Goal: Information Seeking & Learning: Learn about a topic

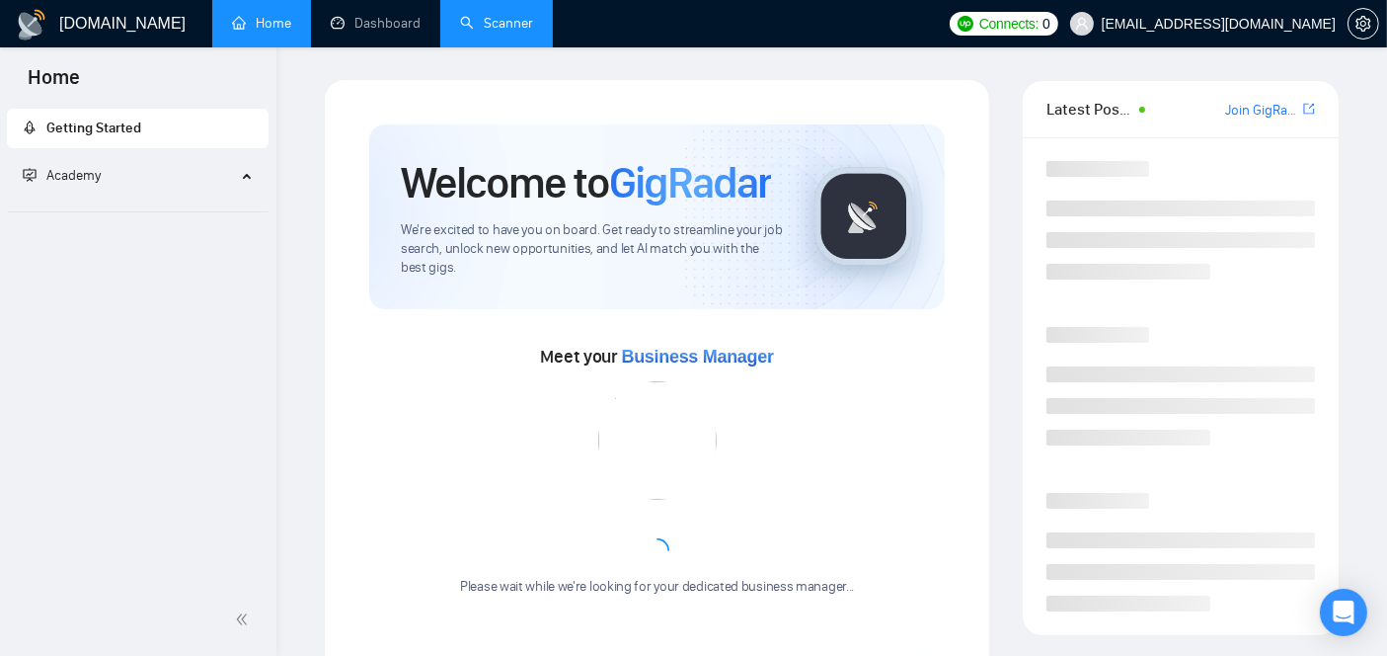
click at [510, 32] on link "Scanner" at bounding box center [496, 23] width 73 height 17
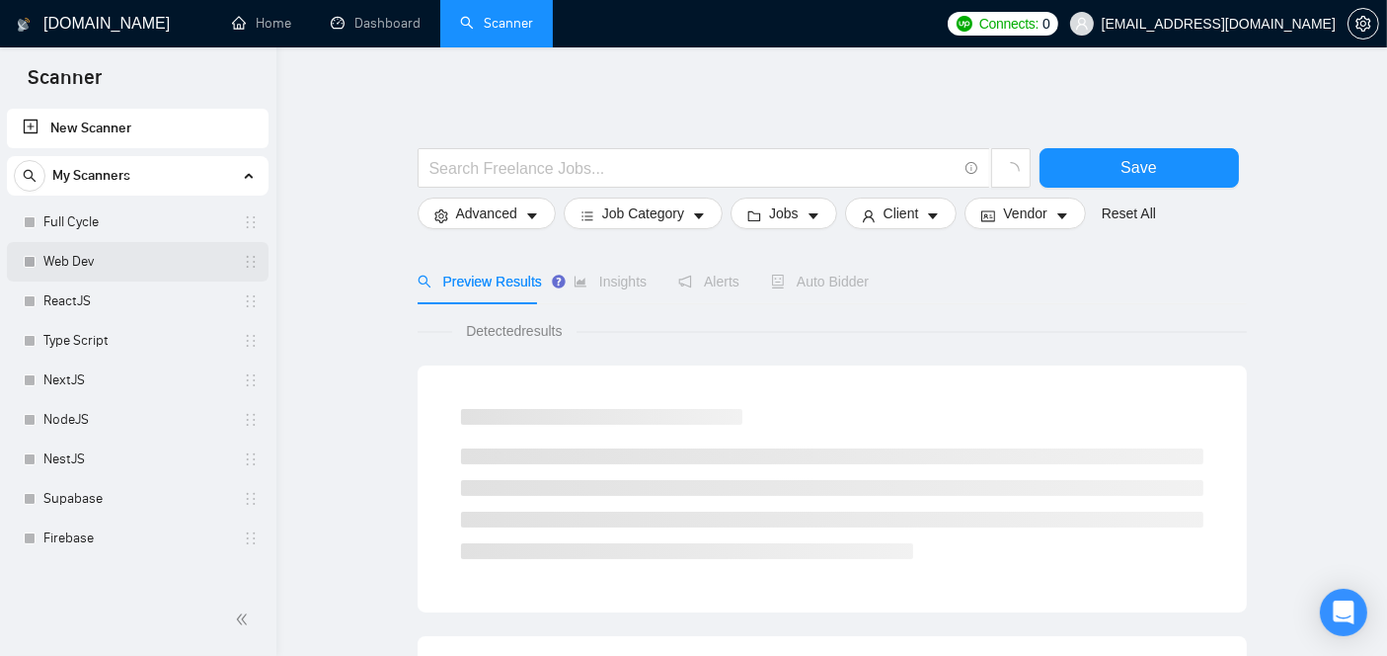
click at [117, 261] on link "Web Dev" at bounding box center [137, 261] width 188 height 39
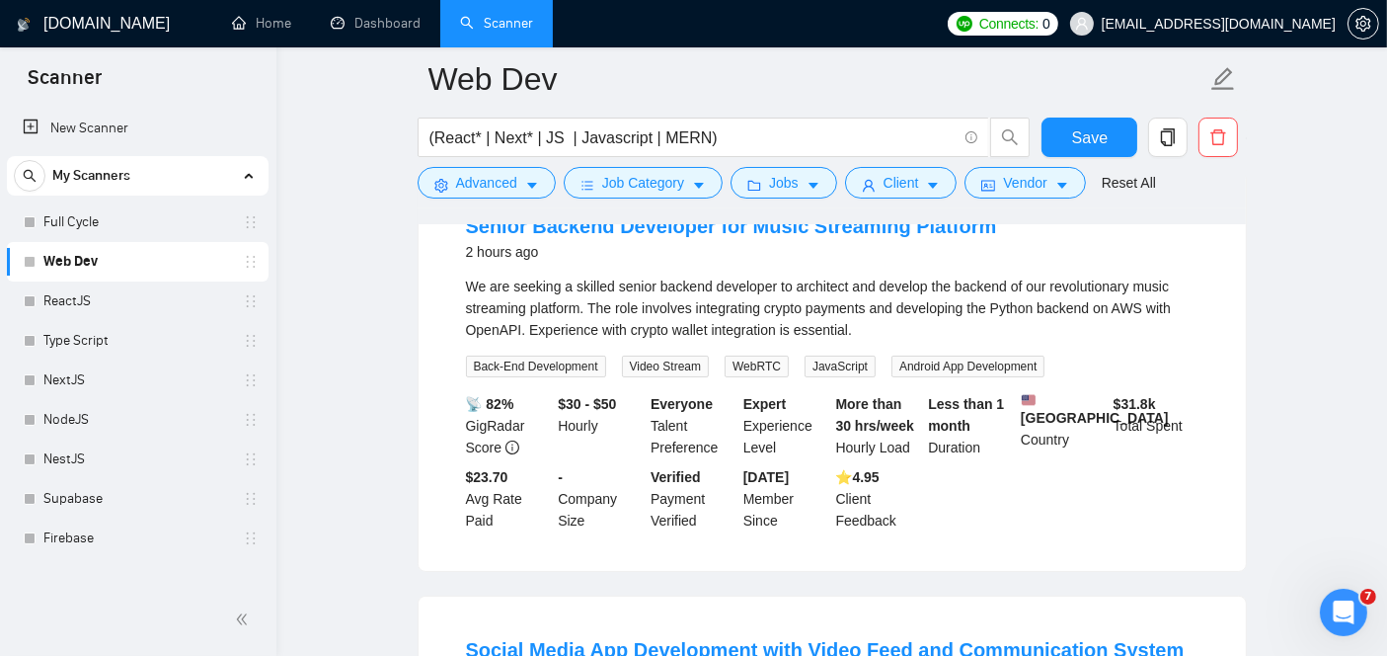
scroll to position [164, 0]
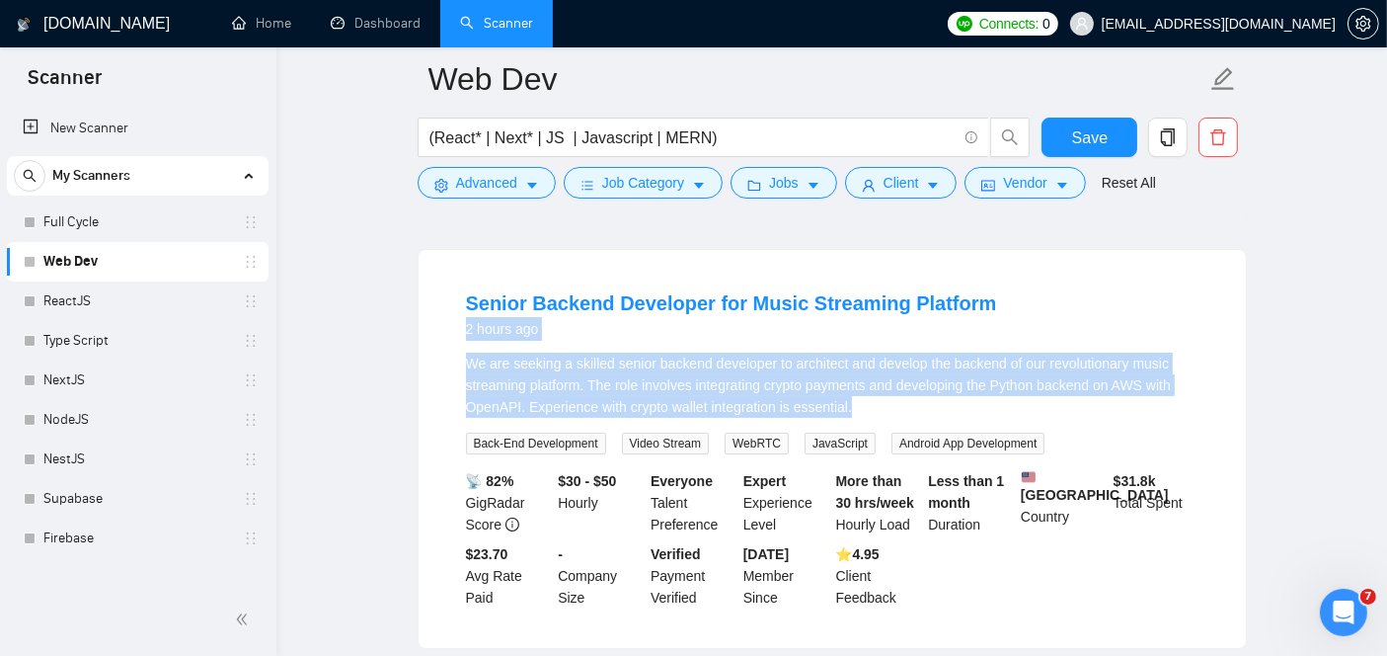
drag, startPoint x: 794, startPoint y: 392, endPoint x: 448, endPoint y: 342, distance: 349.2
click at [448, 342] on li "Senior Backend Developer for Music Streaming Platform 2 hours ago We are seekin…" at bounding box center [832, 449] width 780 height 351
click at [693, 300] on link "Senior Backend Developer for Music Streaming Platform" at bounding box center [731, 303] width 531 height 22
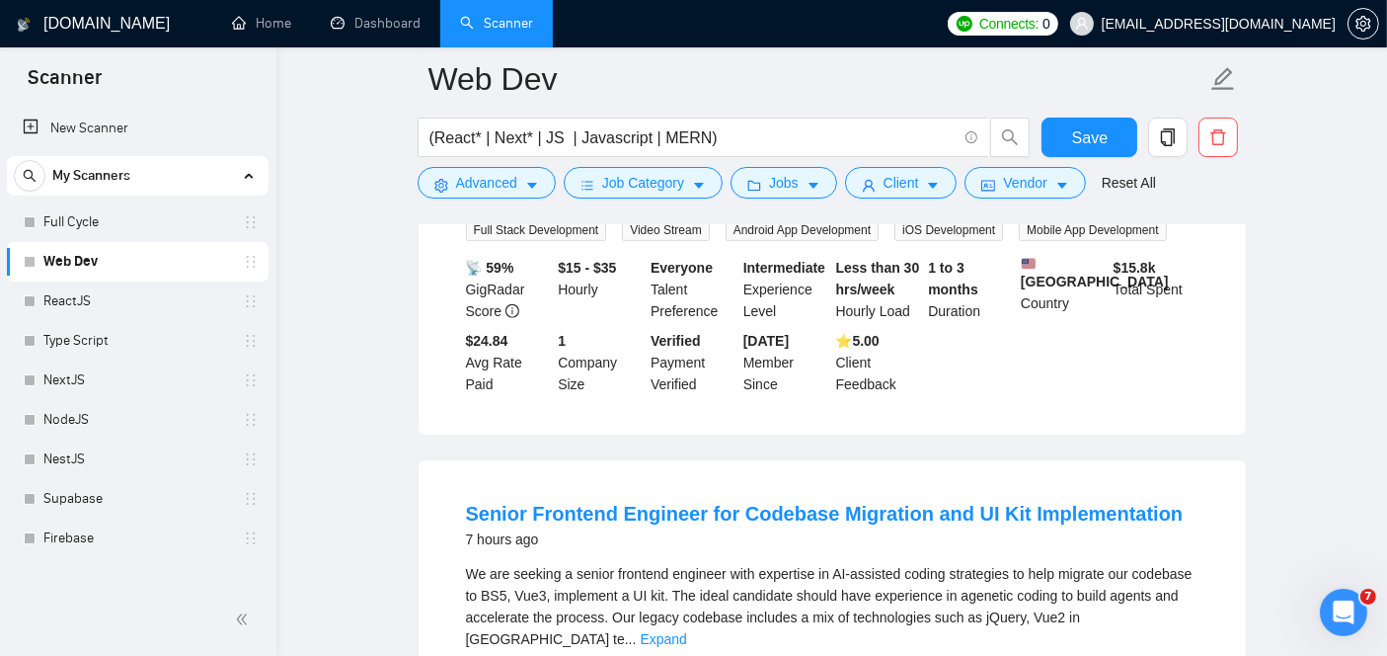
scroll to position [900, 0]
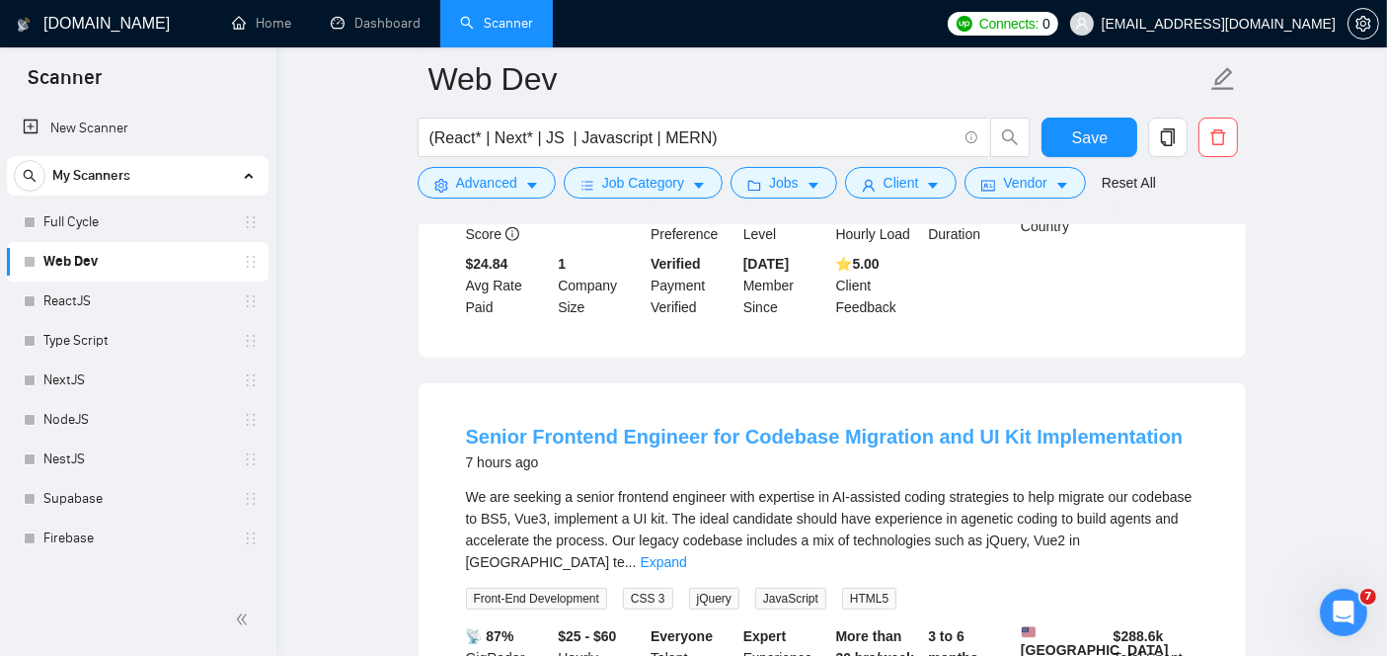
click at [750, 435] on link "Senior Frontend Engineer for Codebase Migration and UI Kit Implementation" at bounding box center [825, 437] width 718 height 22
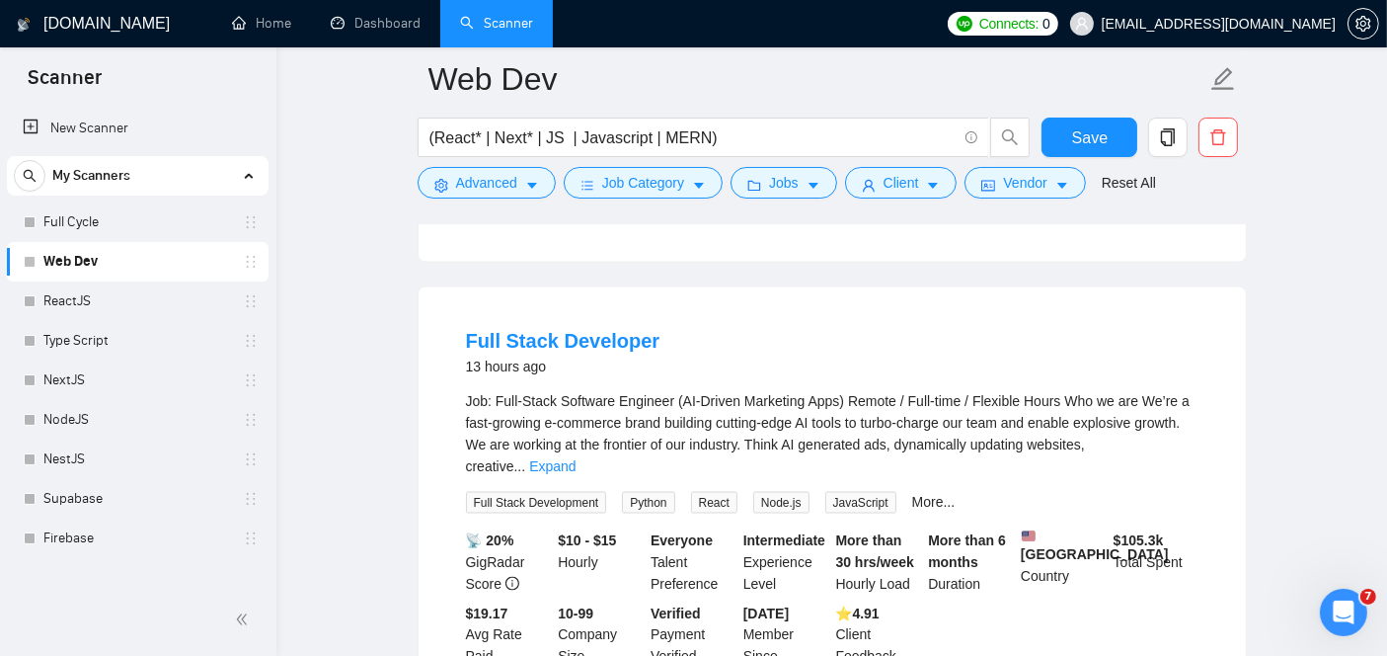
scroll to position [3104, 0]
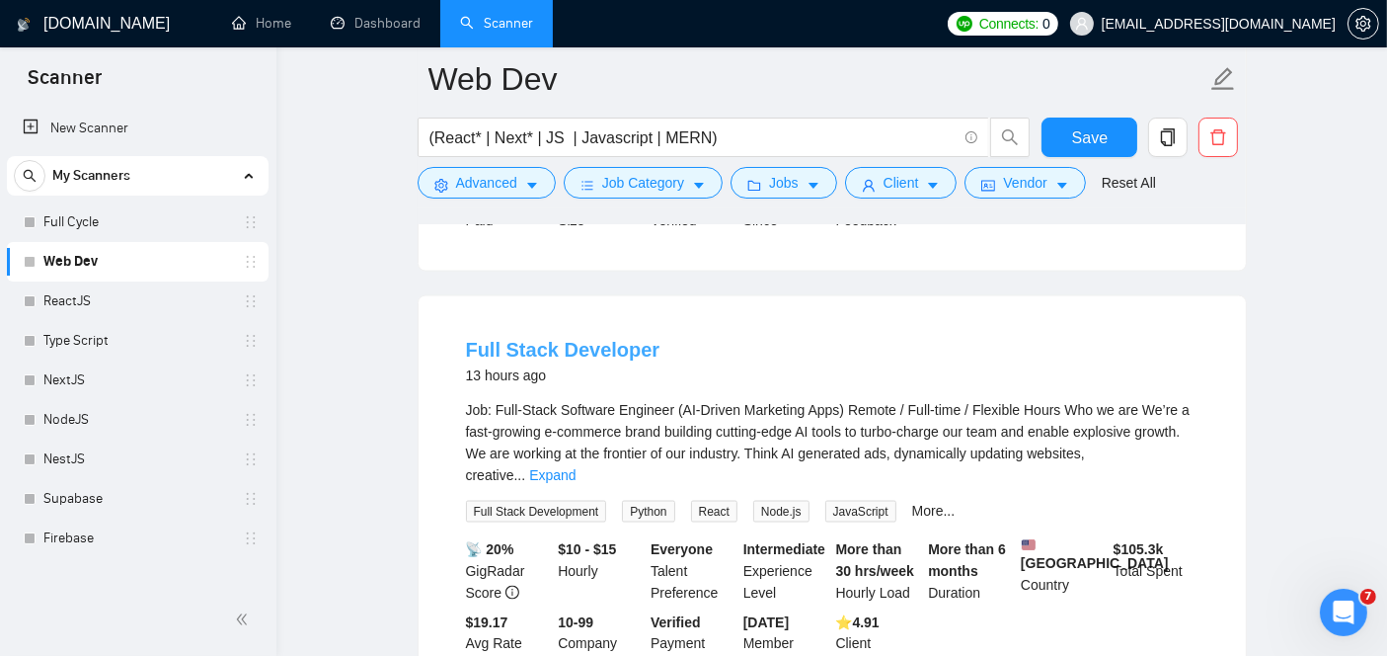
click at [515, 339] on link "Full Stack Developer" at bounding box center [563, 350] width 195 height 22
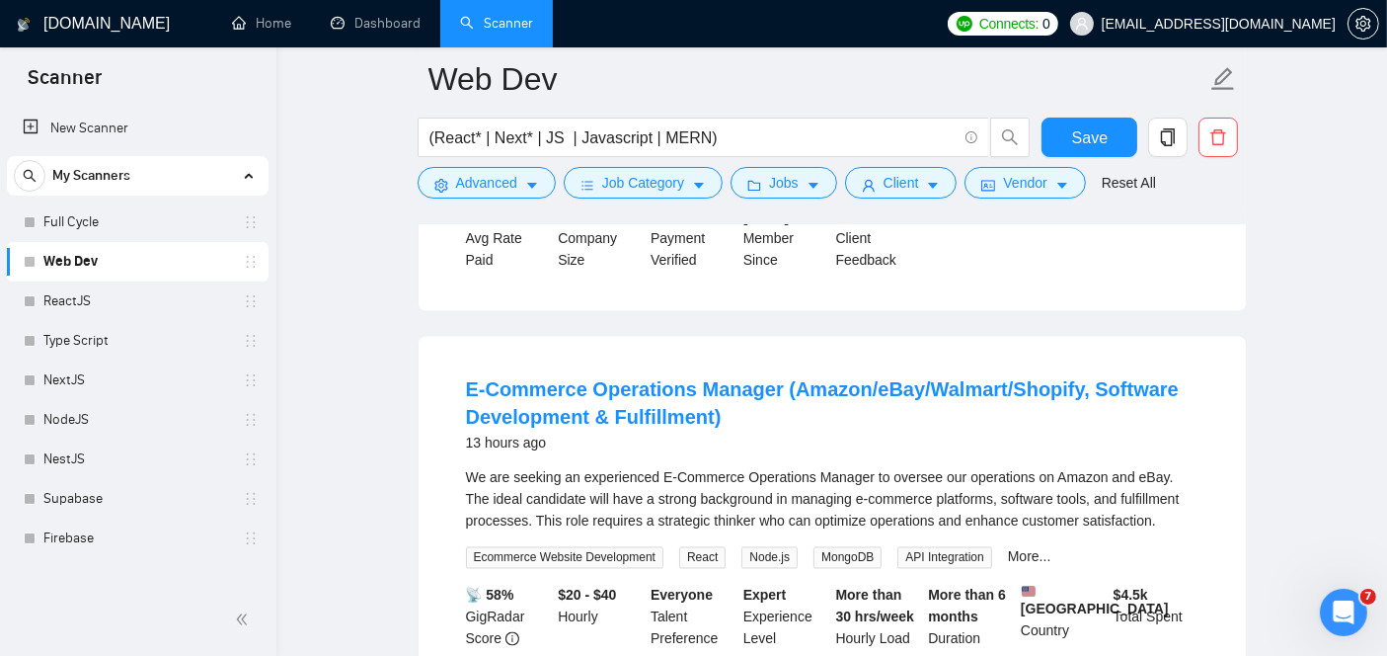
scroll to position [3506, 0]
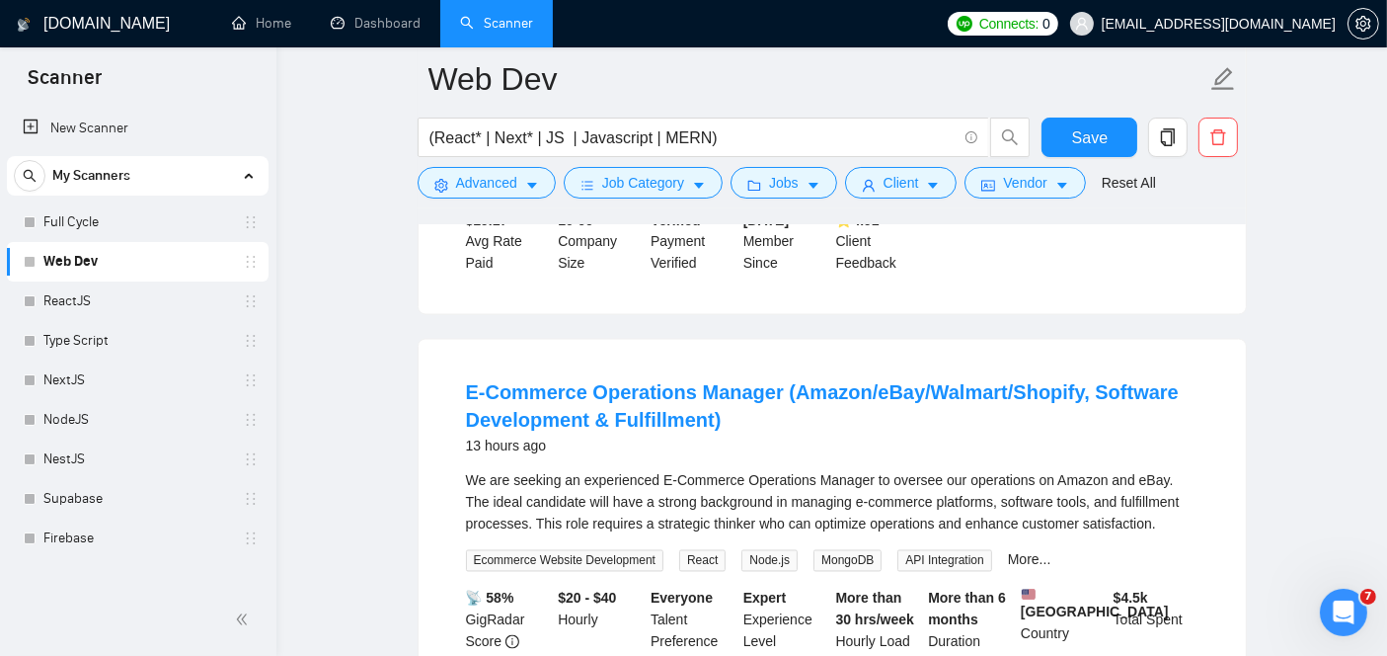
click at [647, 382] on link "E-Commerce Operations Manager (Amazon/eBay/Walmart/Shopify, Software Developmen…" at bounding box center [822, 406] width 713 height 49
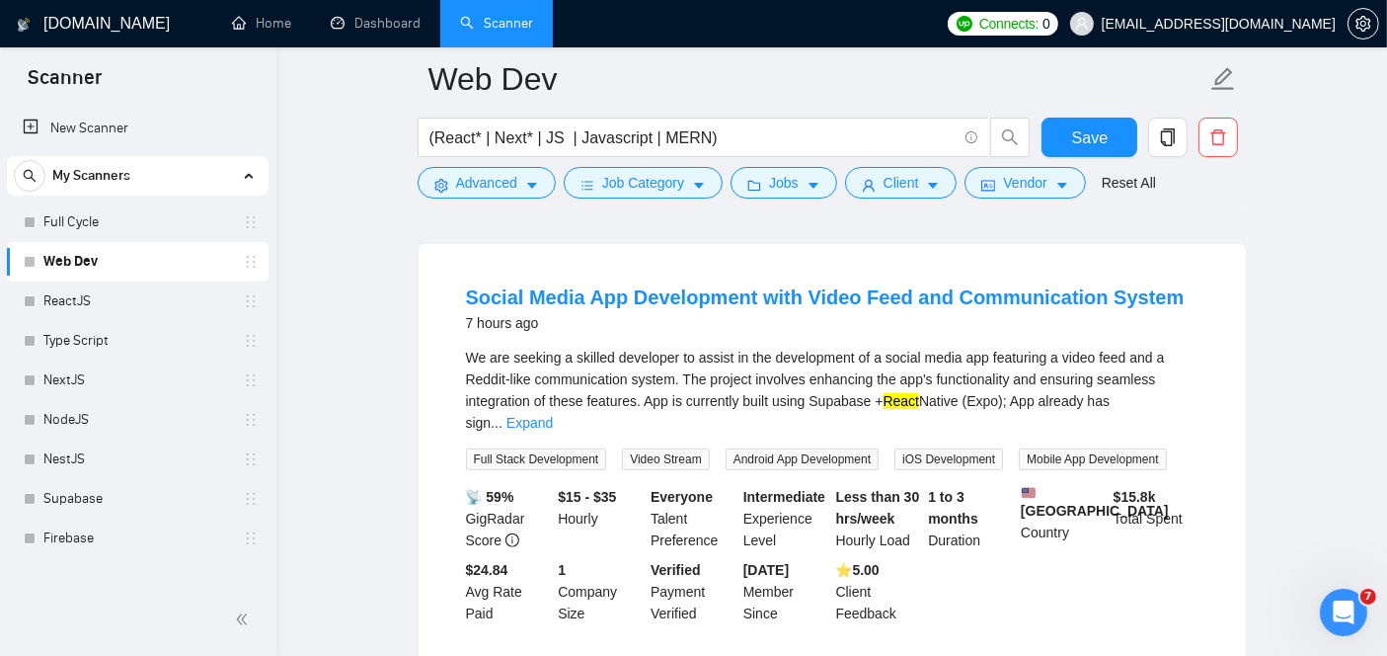
scroll to position [622, 0]
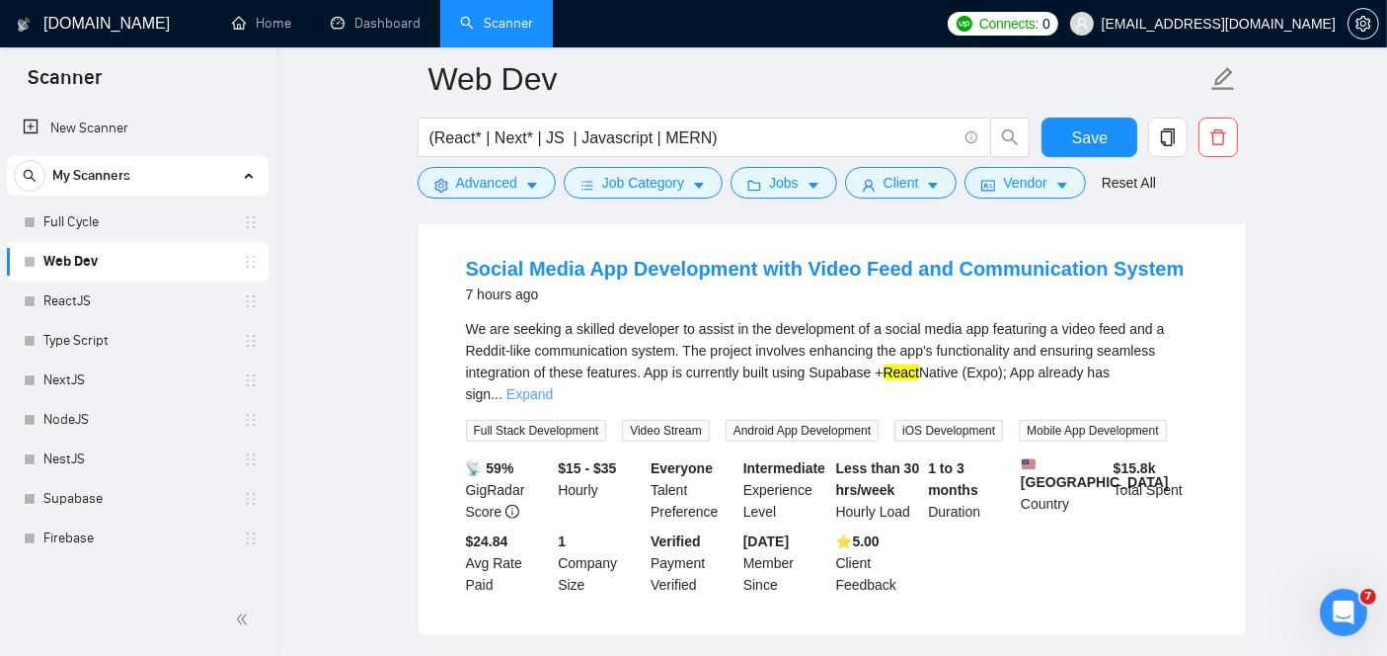
click at [553, 386] on link "Expand" at bounding box center [530, 394] width 46 height 16
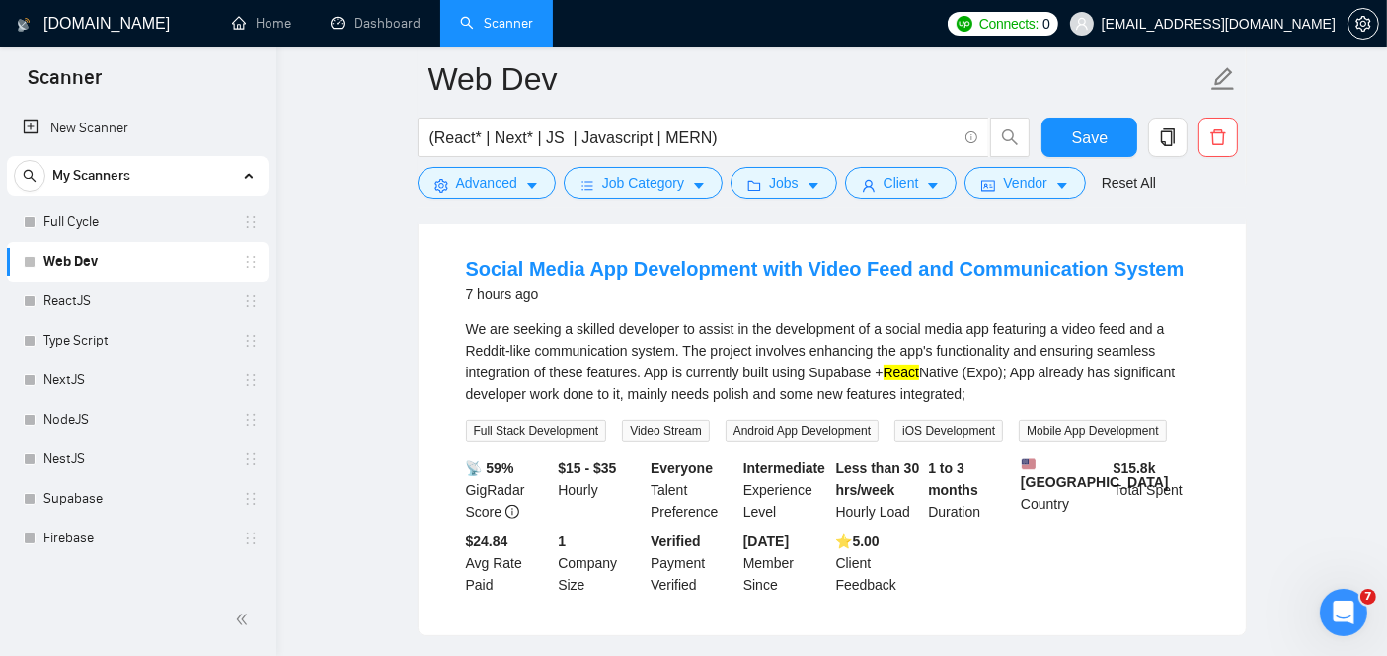
drag, startPoint x: 975, startPoint y: 402, endPoint x: 459, endPoint y: 337, distance: 519.5
click at [459, 337] on li "Social Media App Development with Video Feed and Communication System 7 hours a…" at bounding box center [832, 425] width 780 height 372
copy div "We are seeking a skilled developer to assist in the development of a social med…"
click at [709, 279] on link "Social Media App Development with Video Feed and Communication System" at bounding box center [825, 269] width 719 height 22
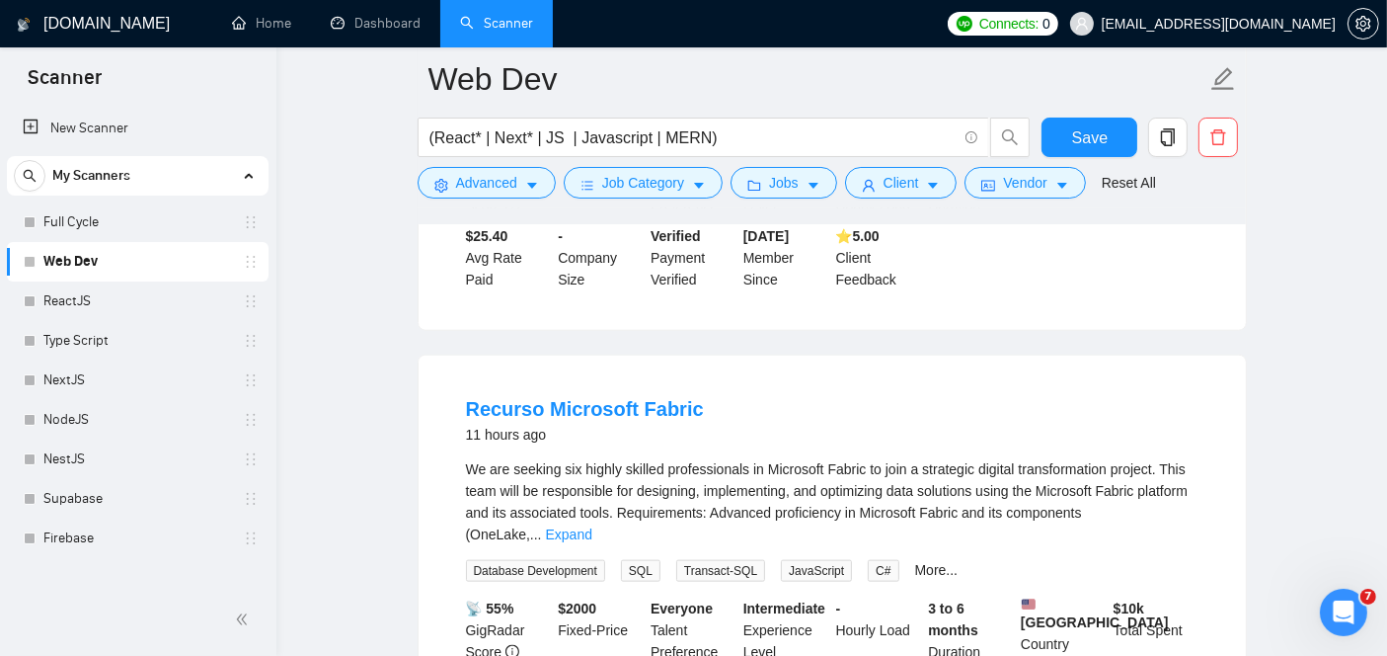
scroll to position [2257, 0]
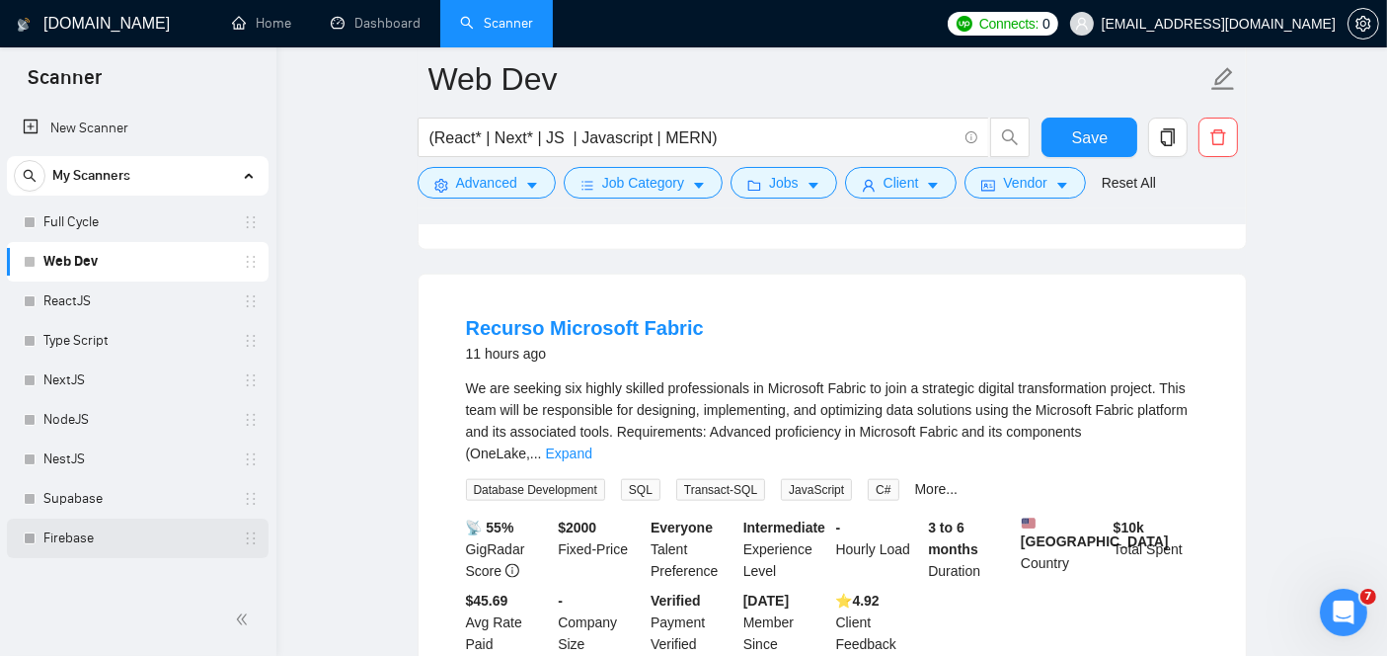
click at [131, 531] on link "Firebase" at bounding box center [137, 537] width 188 height 39
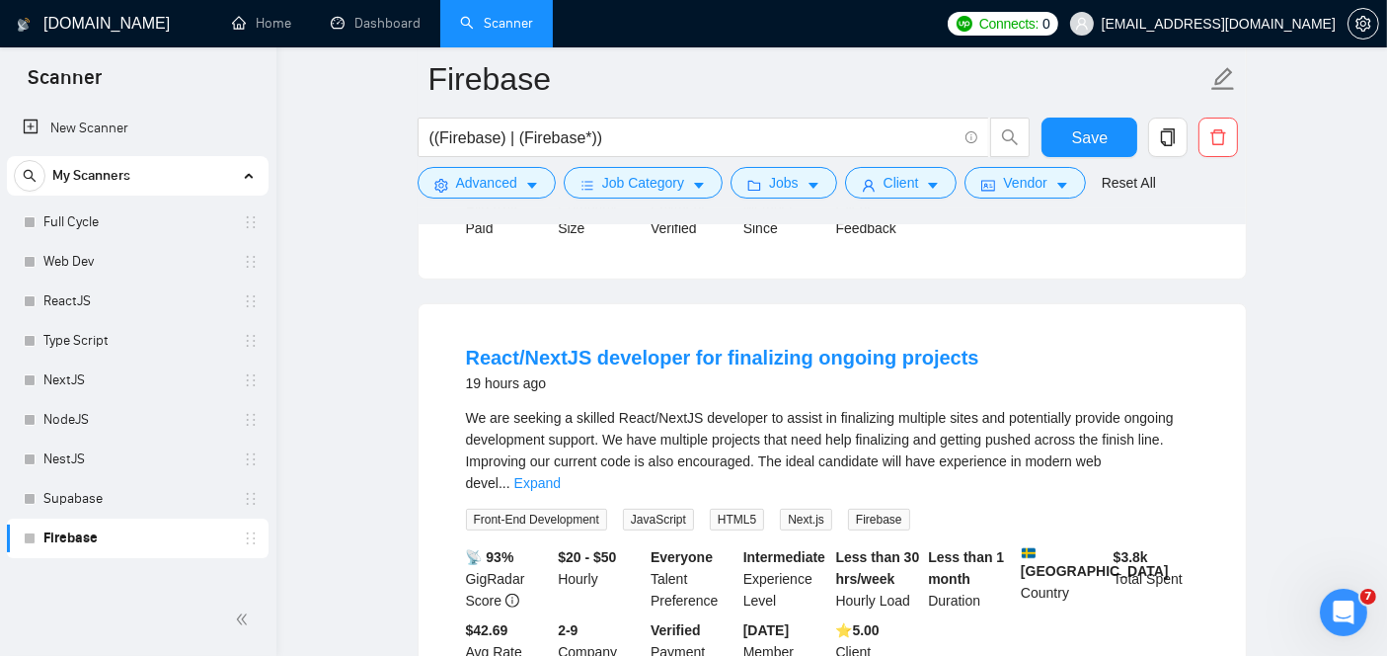
scroll to position [555, 0]
click at [664, 347] on link "React/NextJS developer for finalizing ongoing projects" at bounding box center [722, 358] width 513 height 22
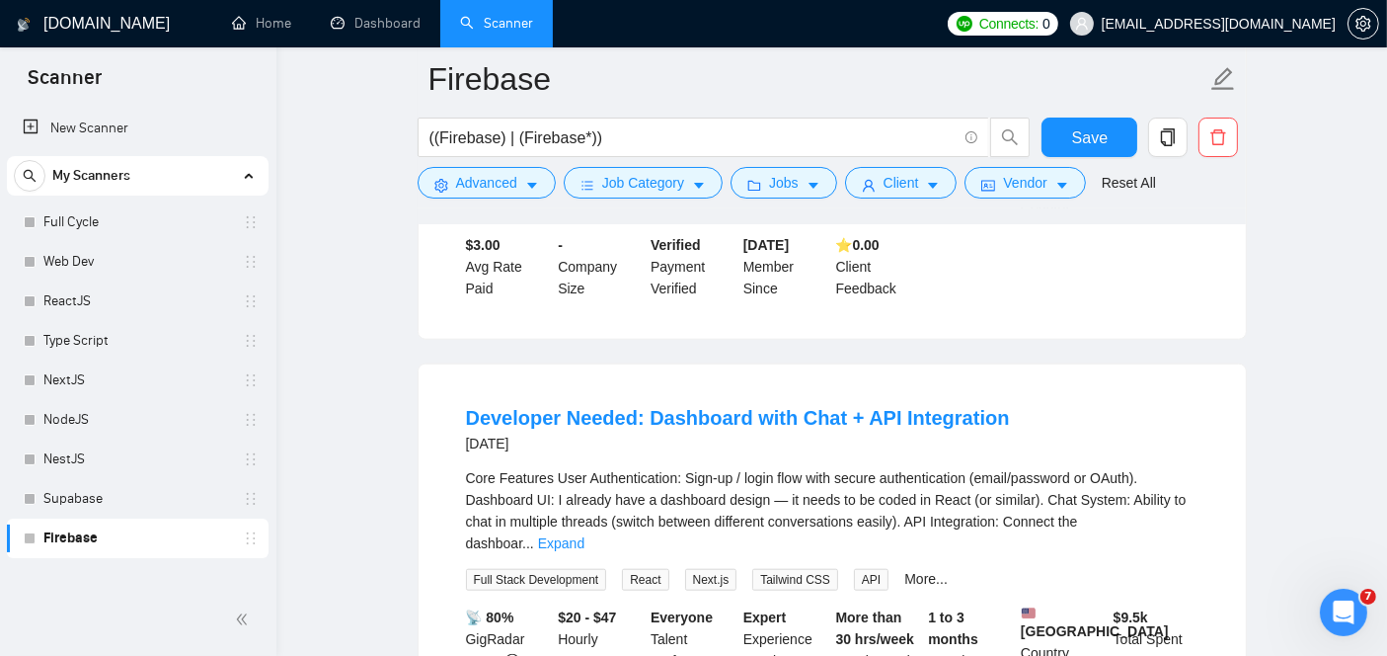
scroll to position [1839, 0]
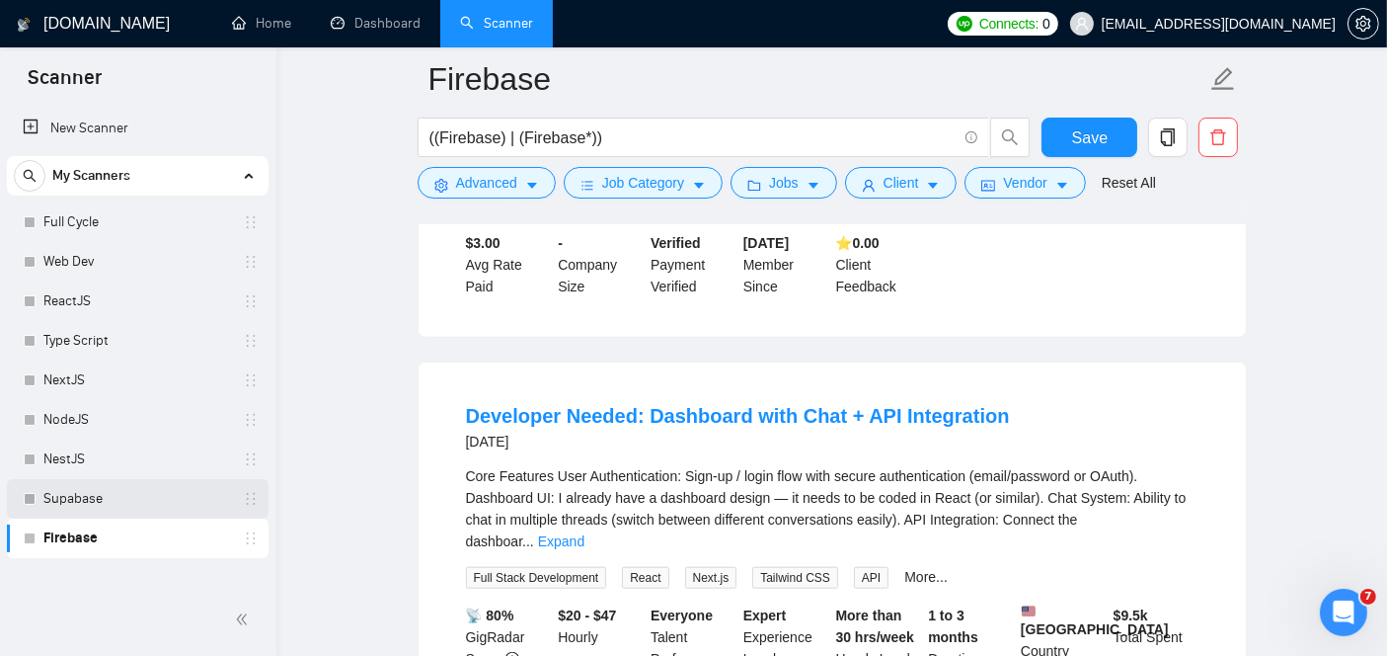
click at [123, 497] on link "Supabase" at bounding box center [137, 498] width 188 height 39
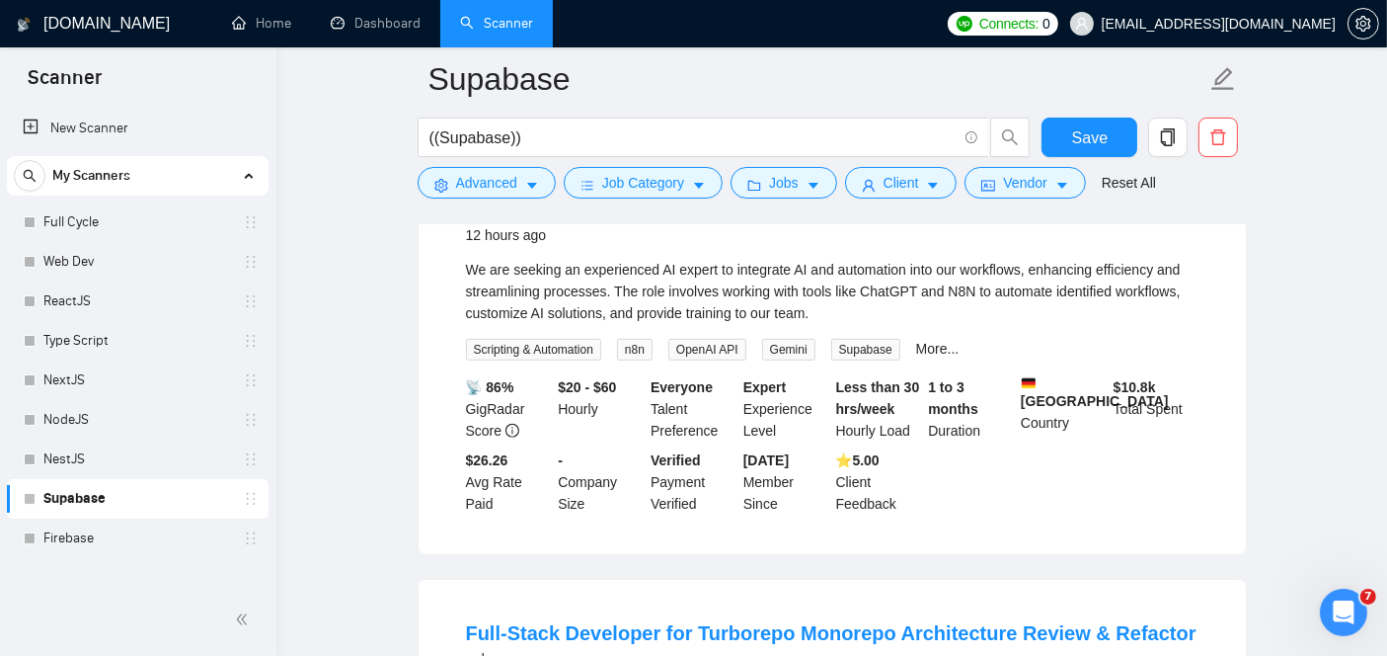
scroll to position [702, 0]
click at [67, 450] on link "NestJS" at bounding box center [137, 458] width 188 height 39
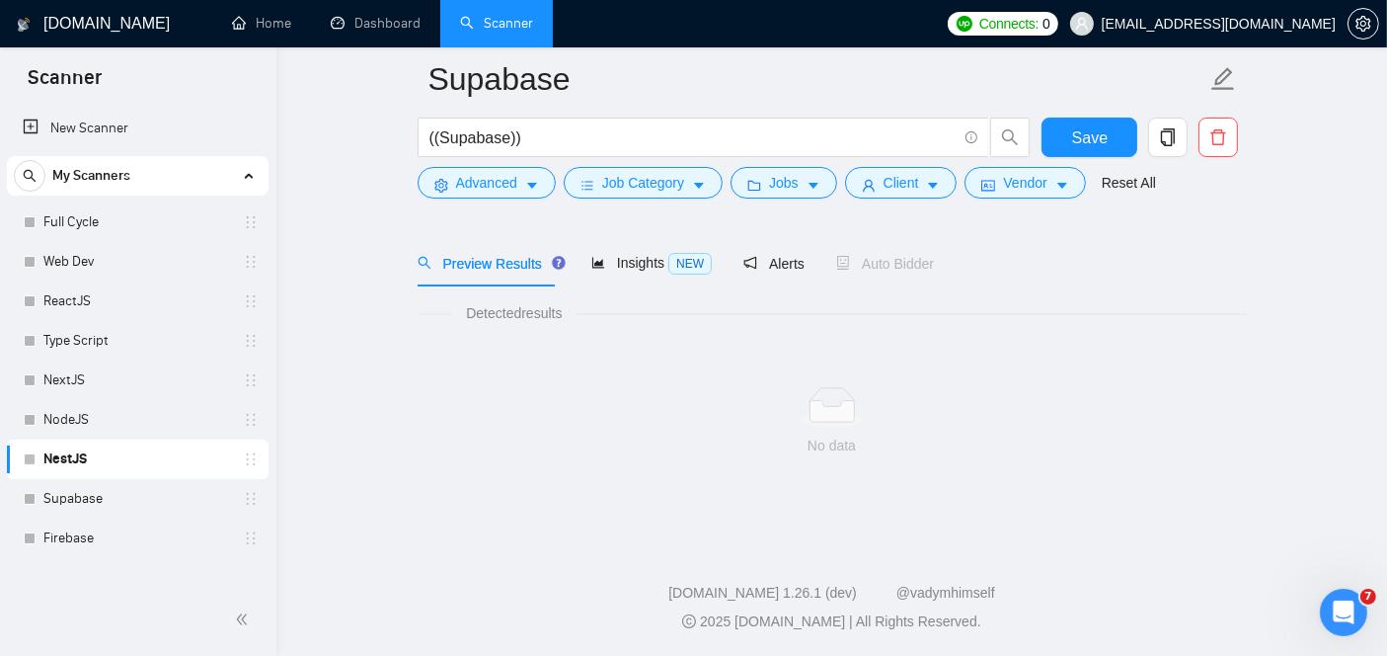
scroll to position [64, 0]
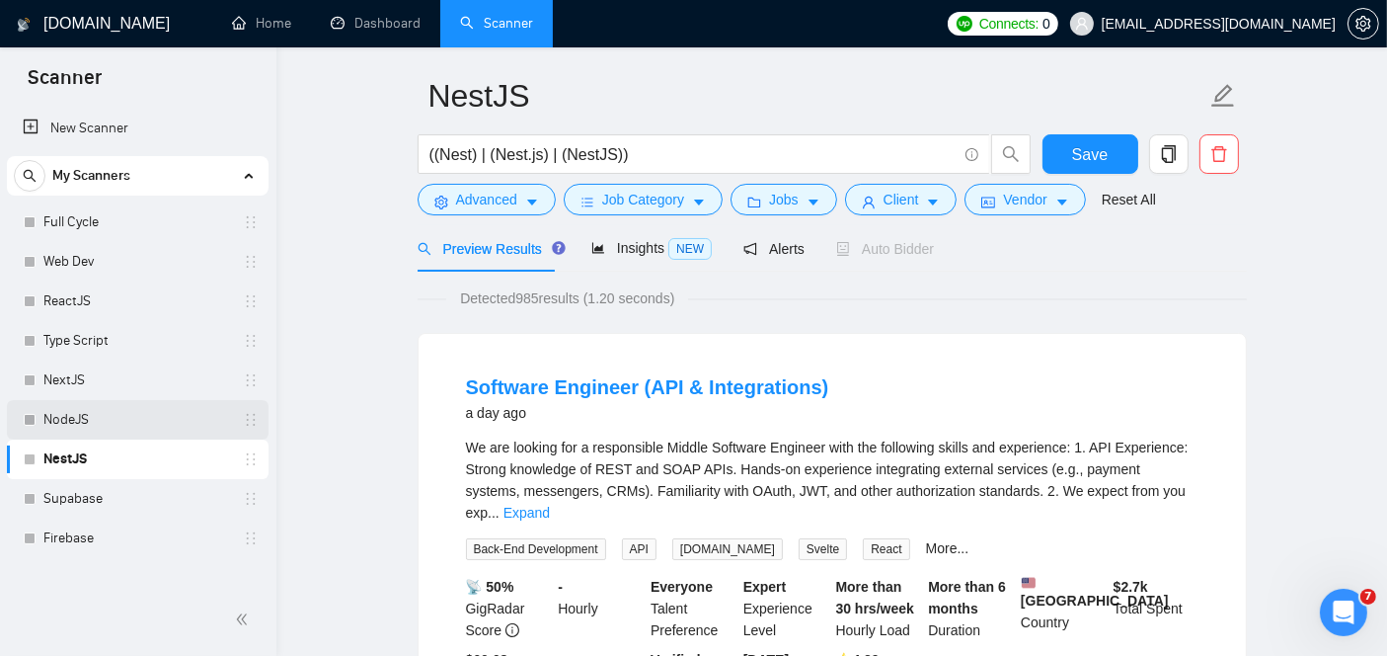
click at [115, 416] on link "NodeJS" at bounding box center [137, 419] width 188 height 39
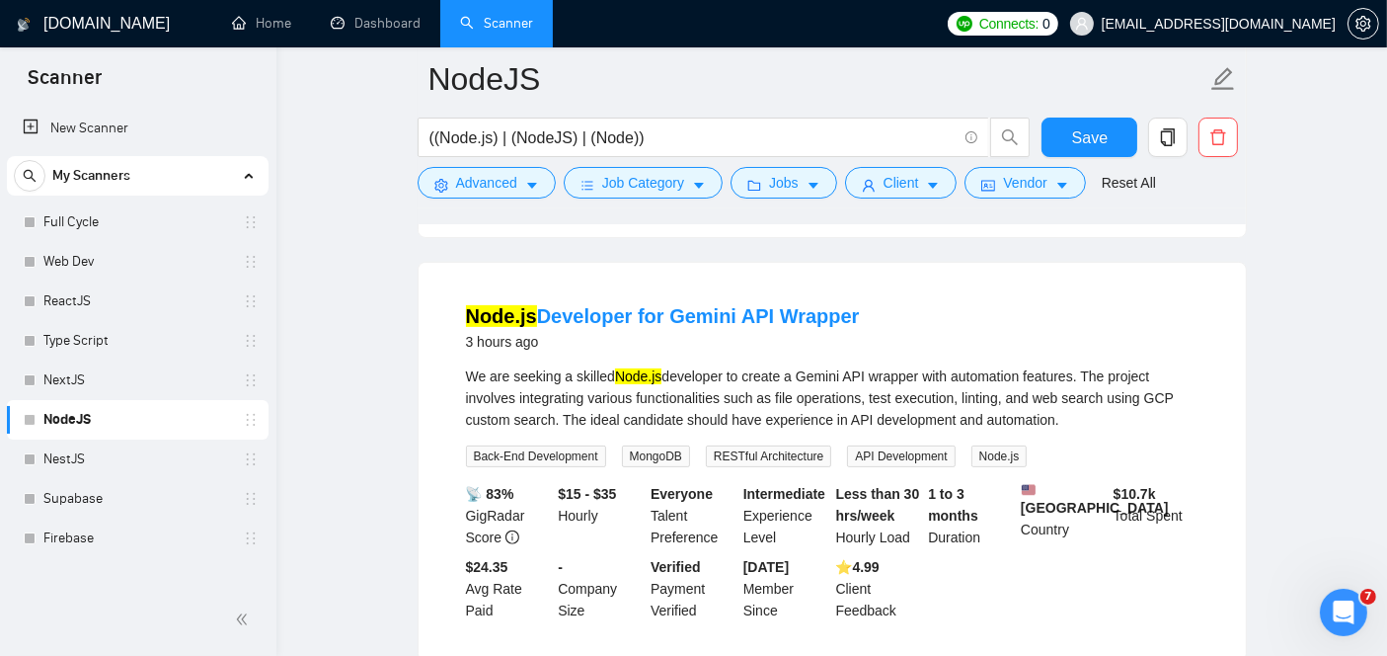
scroll to position [577, 0]
click at [620, 316] on link "Node.js Developer for Gemini API Wrapper" at bounding box center [663, 314] width 394 height 22
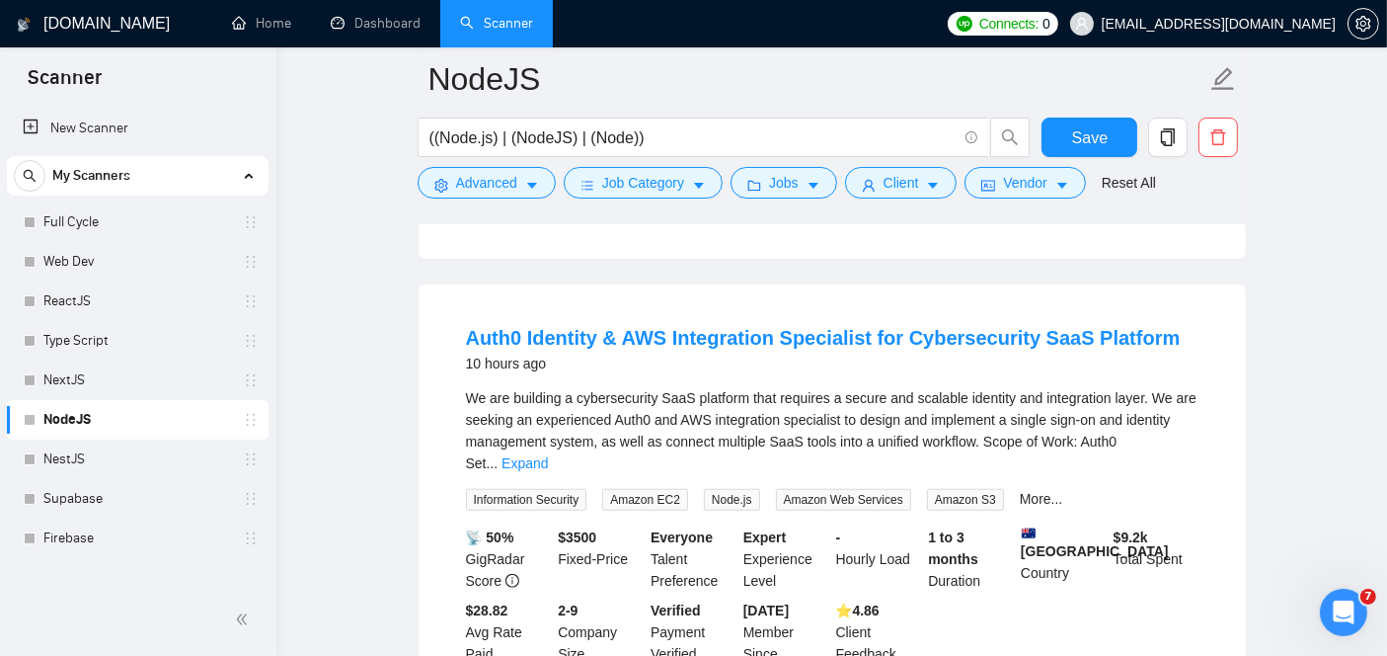
scroll to position [1446, 0]
click at [548, 453] on link "Expand" at bounding box center [525, 461] width 46 height 16
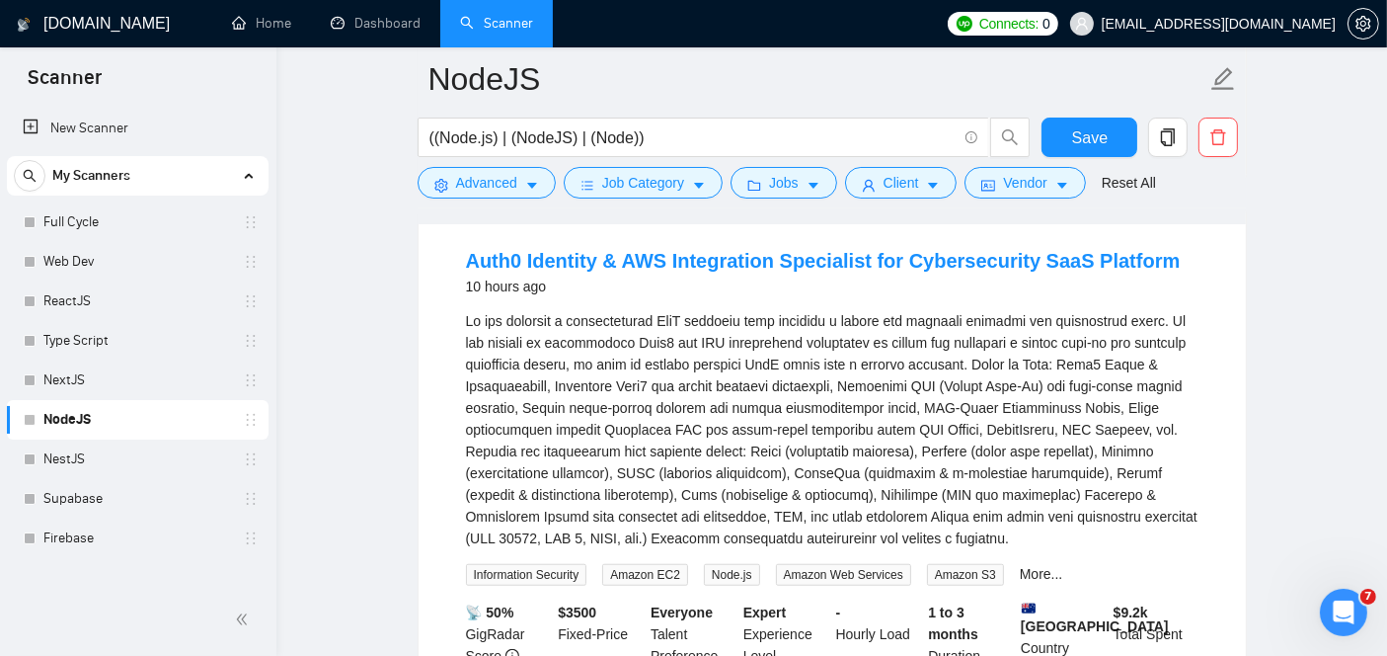
scroll to position [1519, 0]
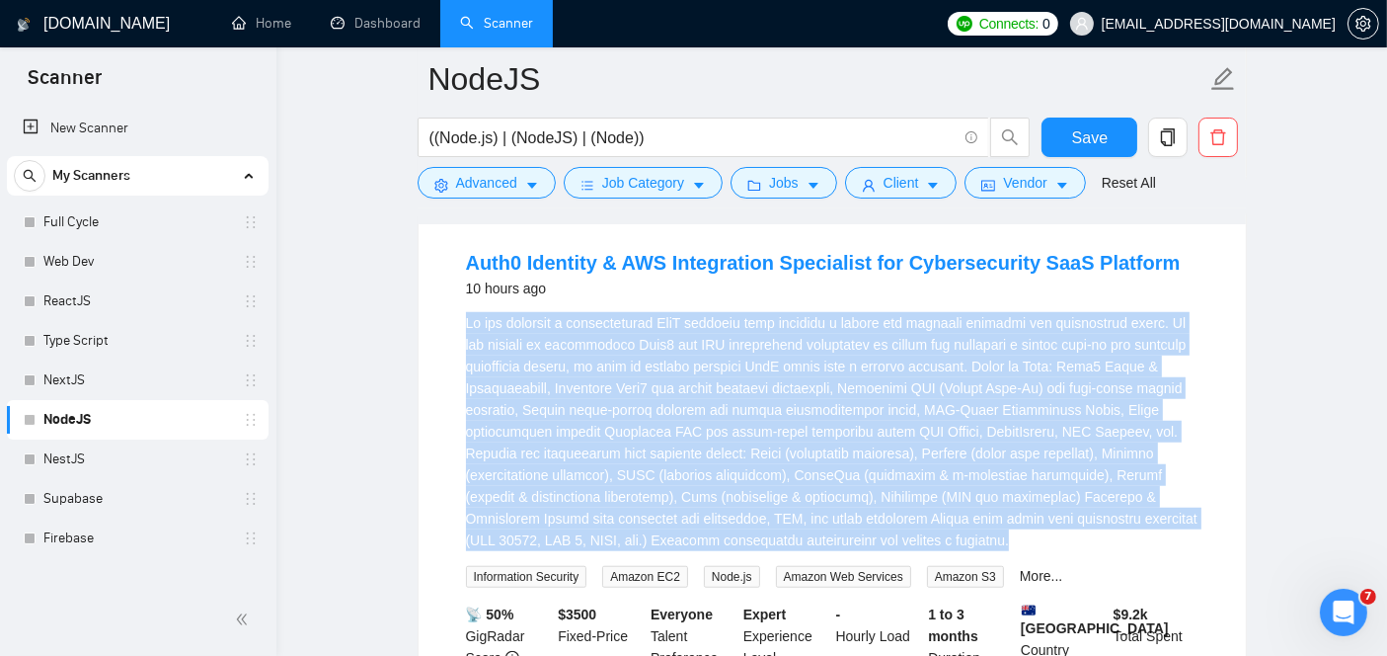
drag, startPoint x: 460, startPoint y: 317, endPoint x: 924, endPoint y: 538, distance: 514.1
click at [924, 538] on li "Auth0 Identity & AWS Integration Specialist for Cybersecurity SaaS Platform 10 …" at bounding box center [832, 495] width 780 height 524
copy div "We are building a cybersecurity SaaS platform that requires a secure and scalab…"
click at [606, 264] on link "Auth0 Identity & AWS Integration Specialist for Cybersecurity SaaS Platform" at bounding box center [823, 263] width 715 height 22
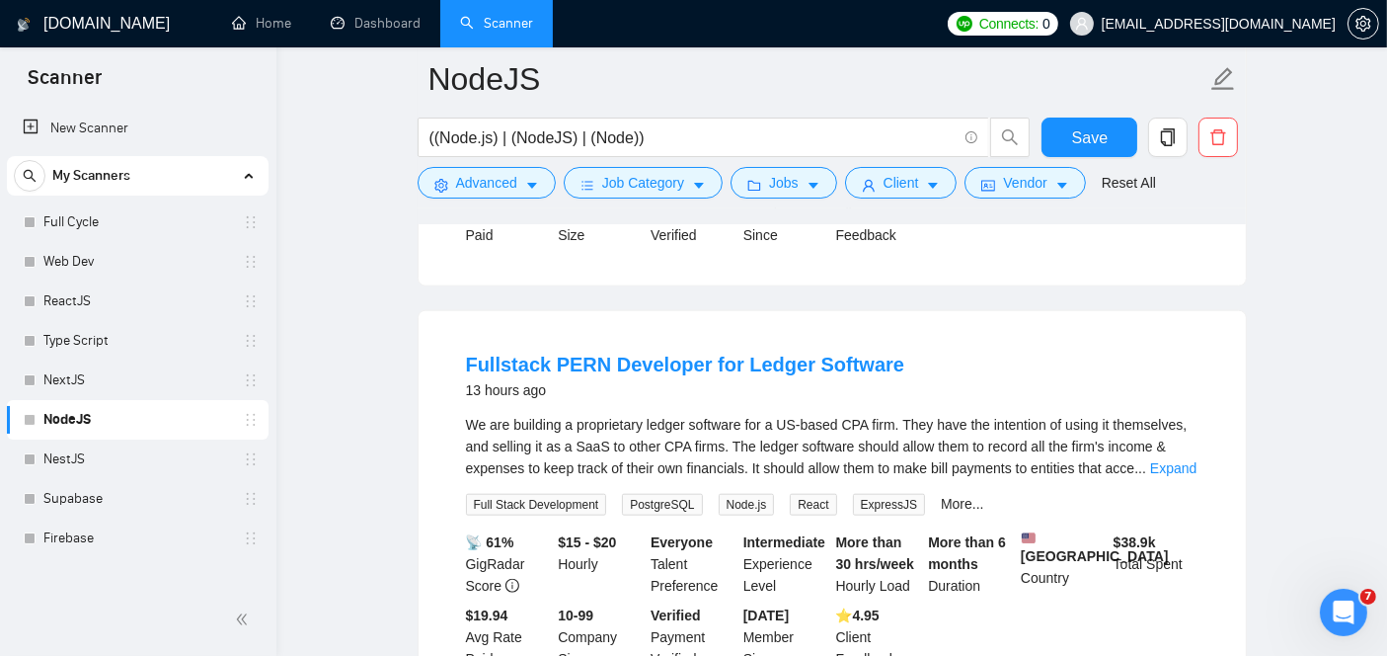
scroll to position [2016, 0]
click at [660, 357] on link "Fullstack PERN Developer for Ledger Software" at bounding box center [685, 363] width 439 height 22
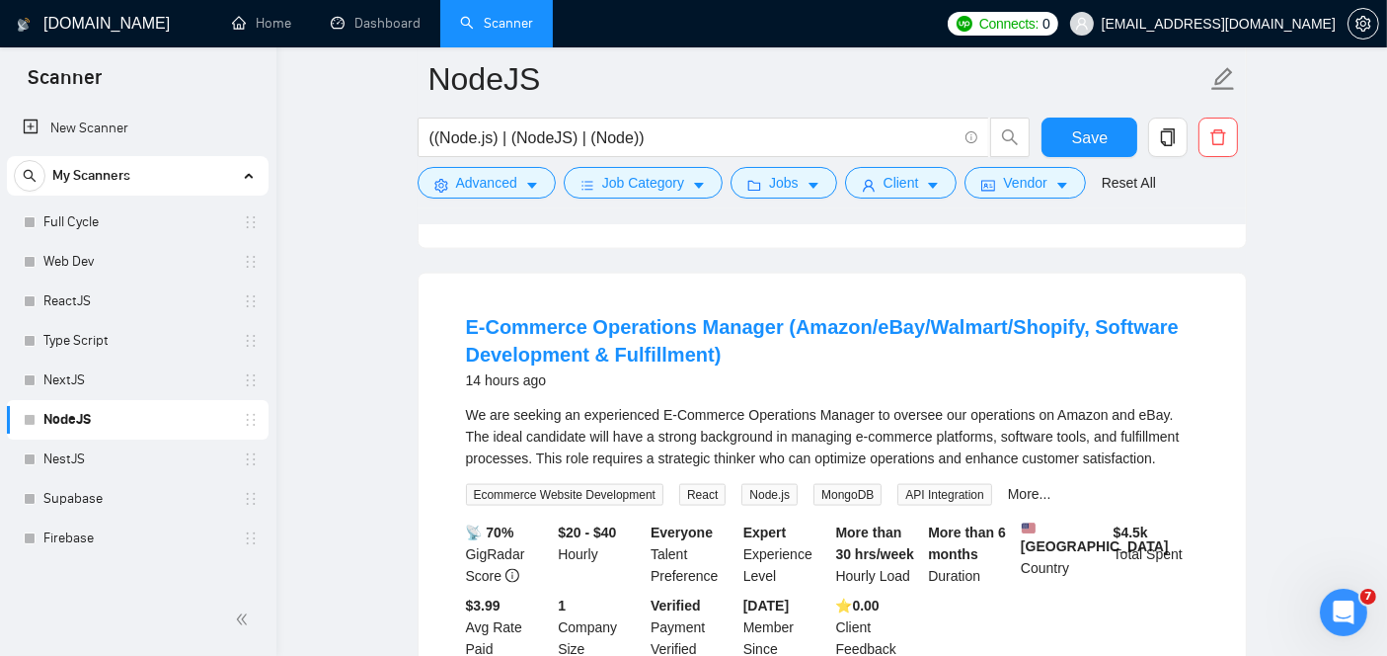
scroll to position [2476, 0]
click at [553, 328] on link "E-Commerce Operations Manager (Amazon/eBay/Walmart/Shopify, Software Developmen…" at bounding box center [822, 339] width 713 height 49
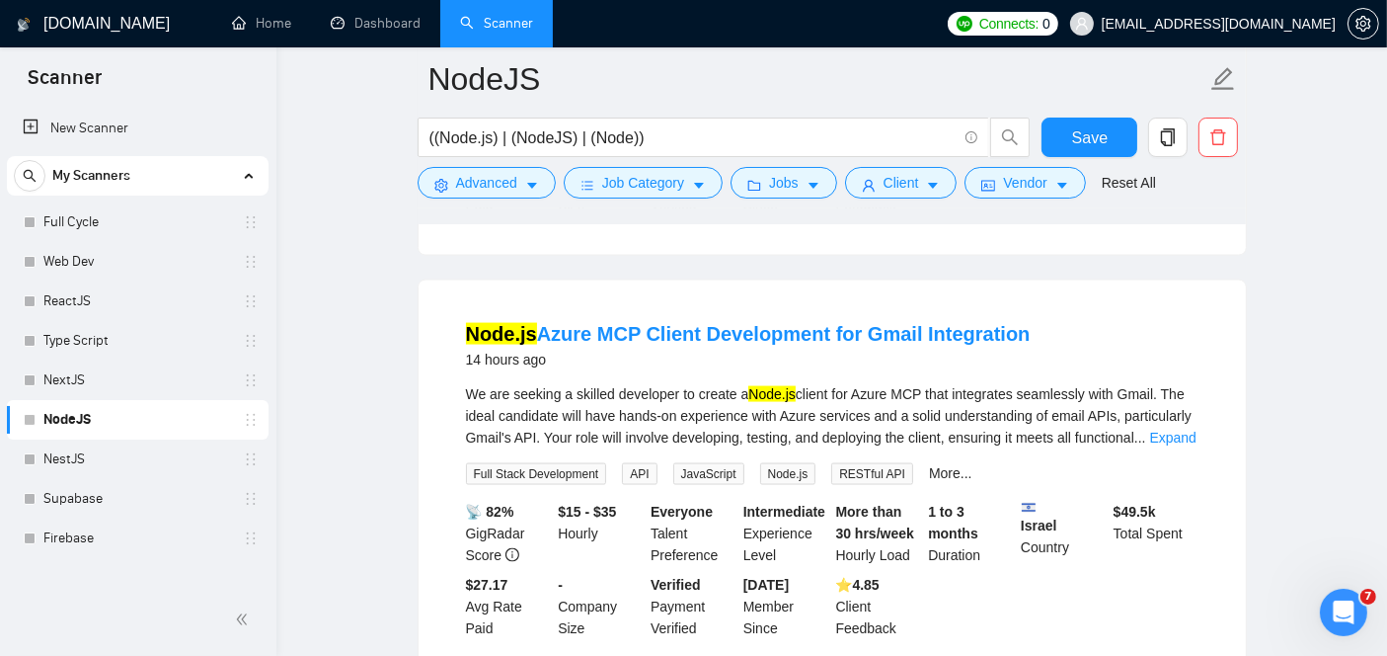
scroll to position [2921, 0]
click at [616, 335] on link "Node.[PERSON_NAME] MCP Client Development for Gmail Integration" at bounding box center [748, 333] width 565 height 22
click at [1170, 443] on link "Expand" at bounding box center [1173, 437] width 46 height 16
